Goal: Use online tool/utility: Utilize a website feature to perform a specific function

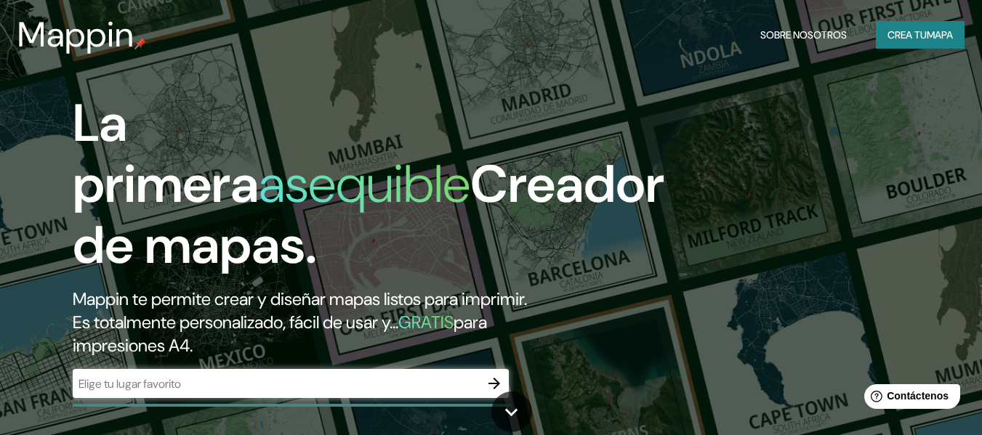
click at [382, 359] on div "La primera asequible Creador de mapas. Mappin te permite crear y diseñar mapas …" at bounding box center [317, 253] width 589 height 320
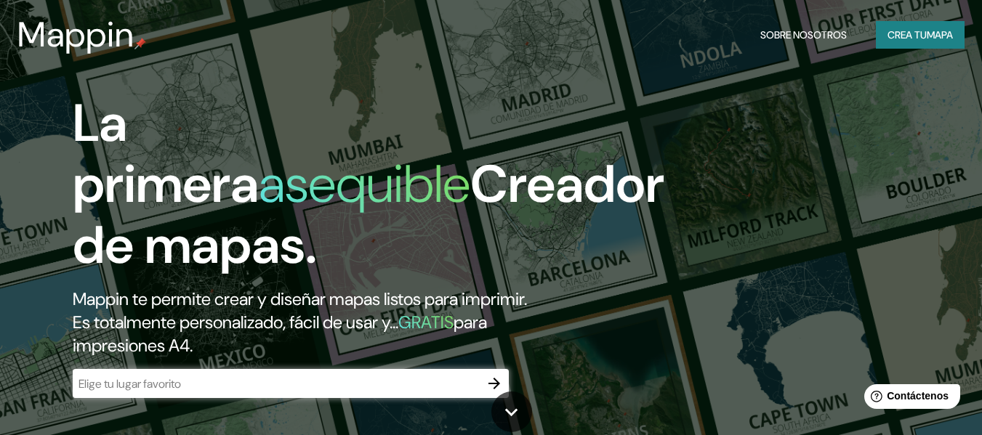
click at [386, 368] on div "La primera asequible Creador de mapas. Mappin te permite crear y diseñar mapas …" at bounding box center [317, 253] width 589 height 320
click at [387, 374] on div "​" at bounding box center [291, 383] width 436 height 29
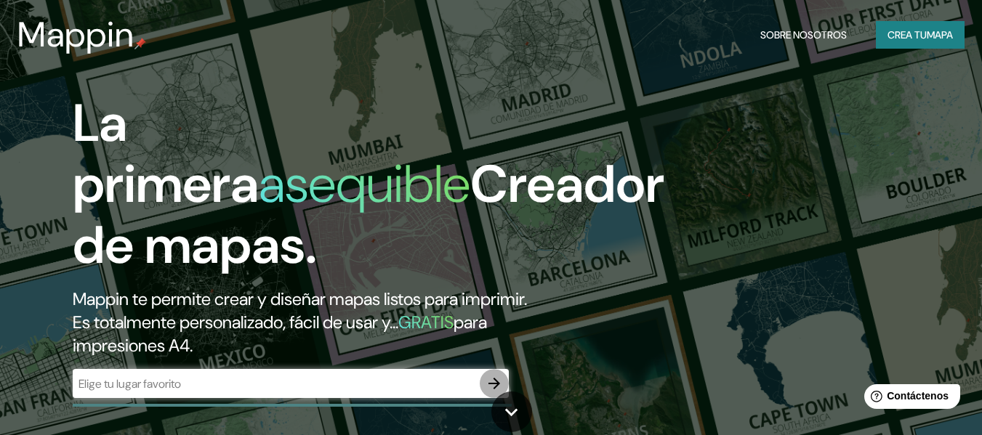
click at [486, 382] on icon "button" at bounding box center [493, 383] width 17 height 17
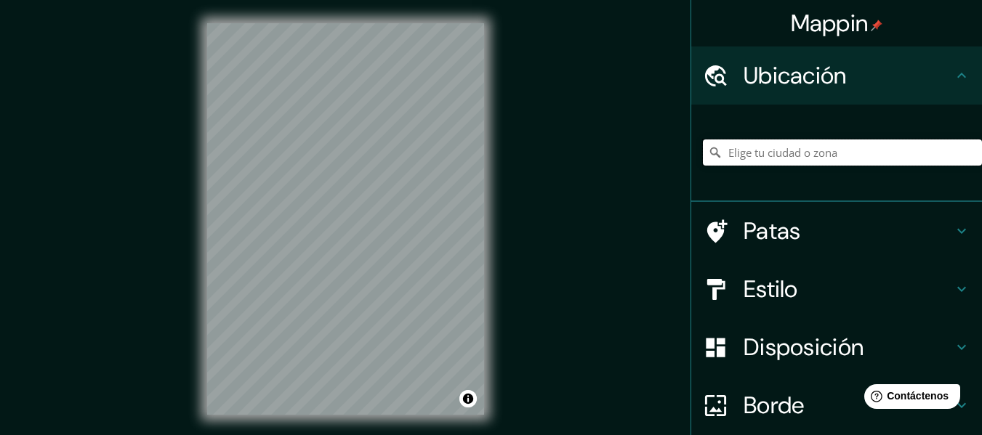
click at [747, 162] on input "Elige tu ciudad o zona" at bounding box center [842, 153] width 279 height 26
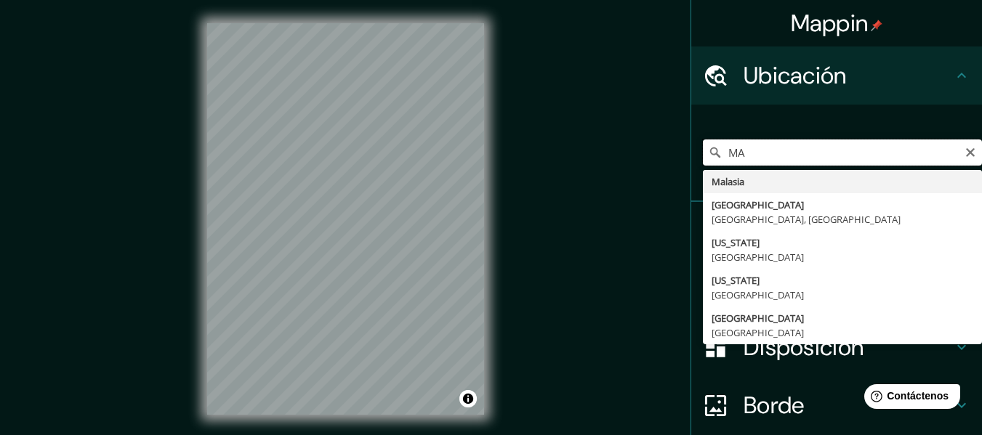
type input "M"
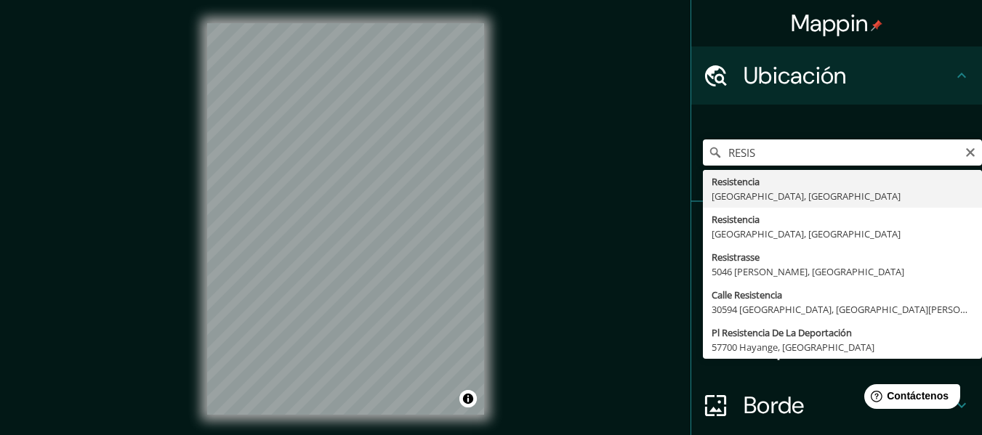
type input "Resistencia, [GEOGRAPHIC_DATA], [GEOGRAPHIC_DATA]"
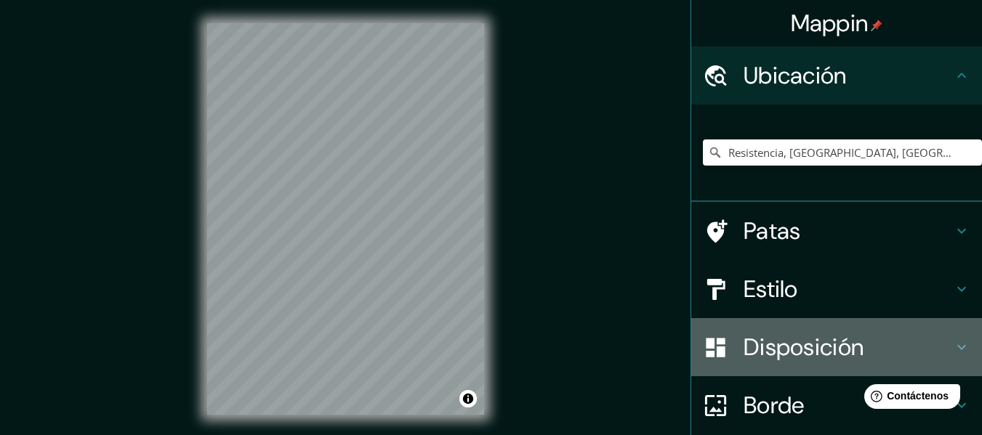
click at [743, 352] on font "Disposición" at bounding box center [803, 347] width 120 height 31
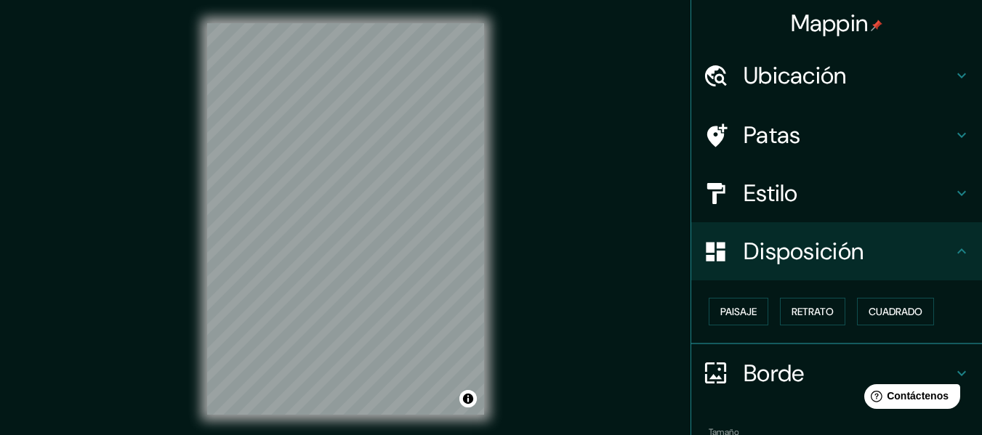
click at [753, 265] on font "Disposición" at bounding box center [803, 251] width 120 height 31
click at [781, 187] on font "Estilo" at bounding box center [770, 193] width 55 height 31
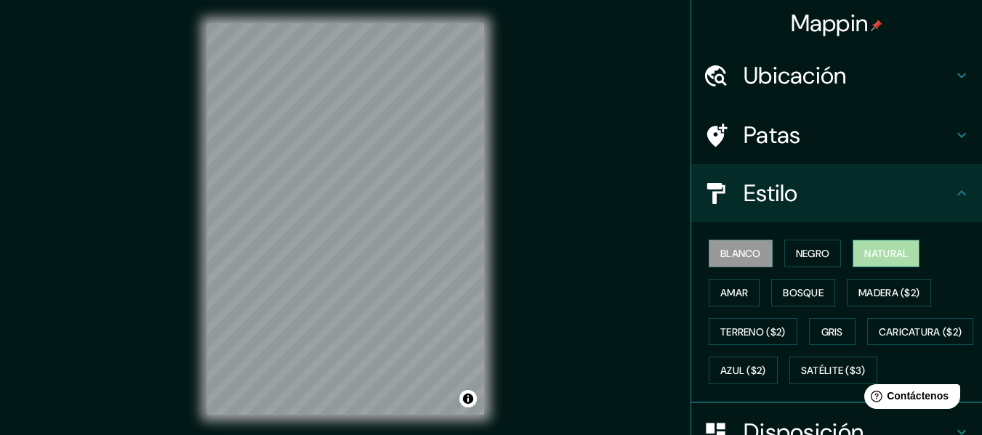
click at [883, 259] on font "Natural" at bounding box center [886, 253] width 44 height 13
